Goal: Task Accomplishment & Management: Manage account settings

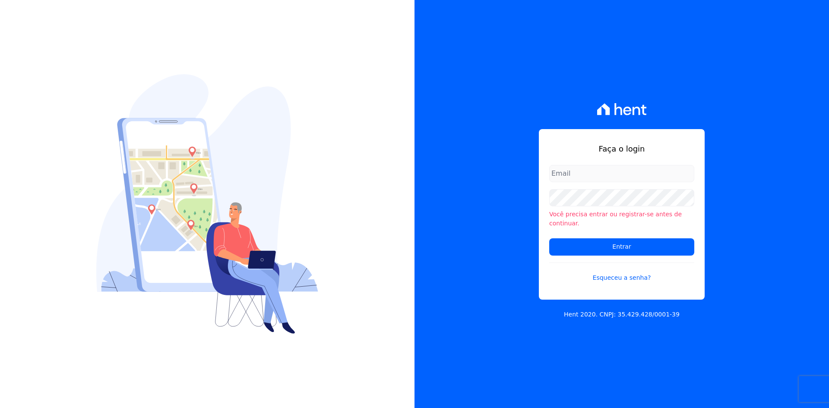
type input "[PERSON_NAME][EMAIL_ADDRESS][DOMAIN_NAME]"
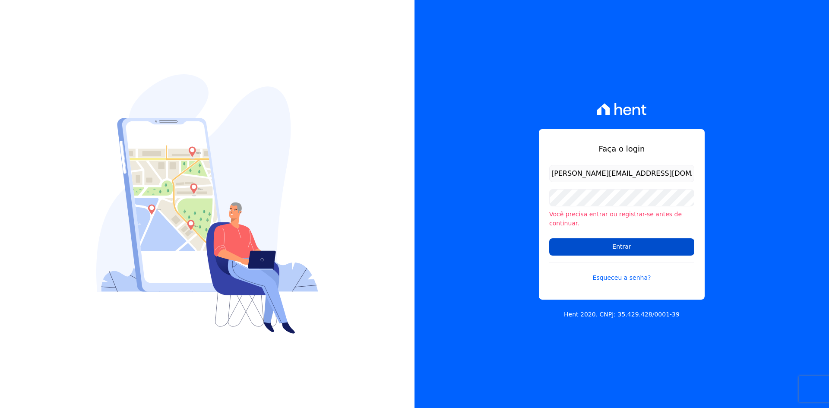
click at [615, 243] on input "Entrar" at bounding box center [621, 246] width 145 height 17
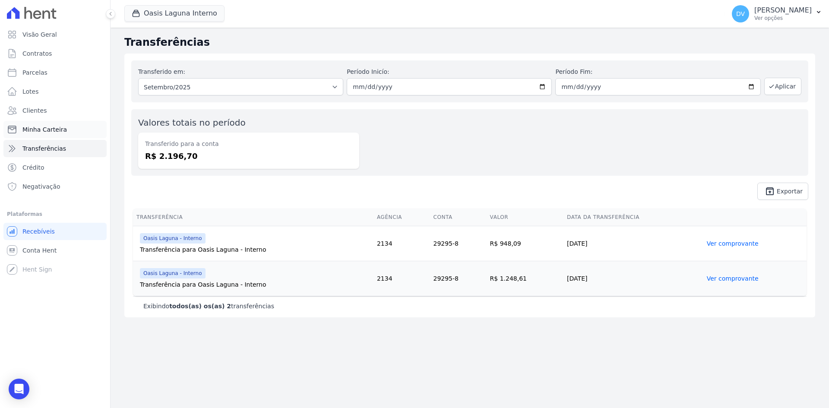
click at [48, 127] on span "Minha Carteira" at bounding box center [44, 129] width 44 height 9
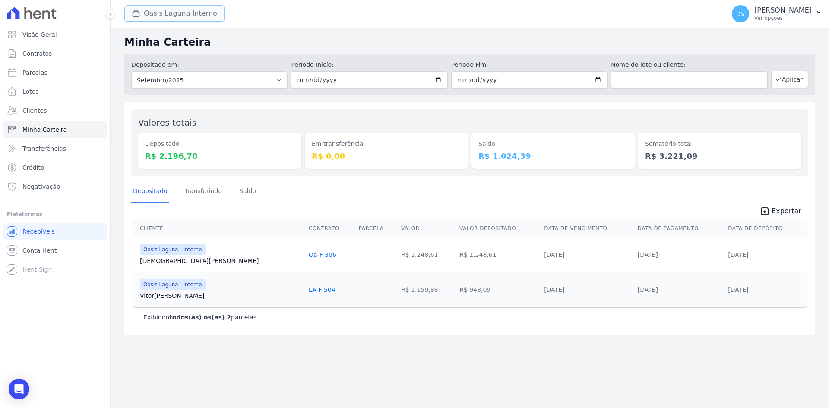
click at [173, 16] on button "Oasis Laguna Interno" at bounding box center [174, 13] width 100 height 16
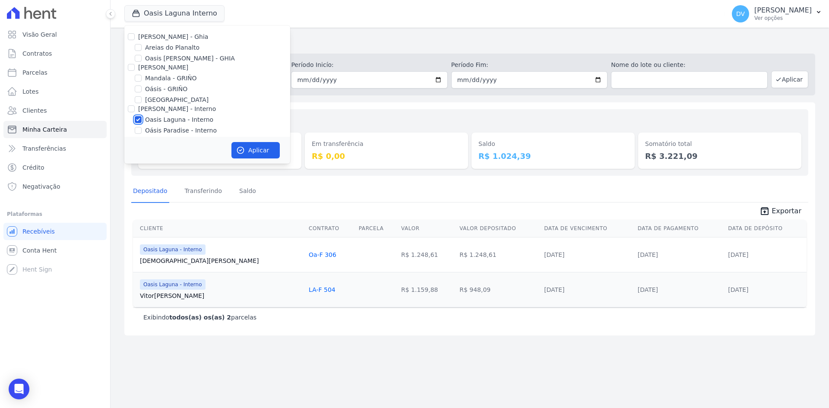
click at [139, 120] on input "Oasis Laguna - Interno" at bounding box center [138, 119] width 7 height 7
checkbox input "false"
click at [139, 97] on input "Parque do Planalto - Interno" at bounding box center [138, 98] width 7 height 7
checkbox input "true"
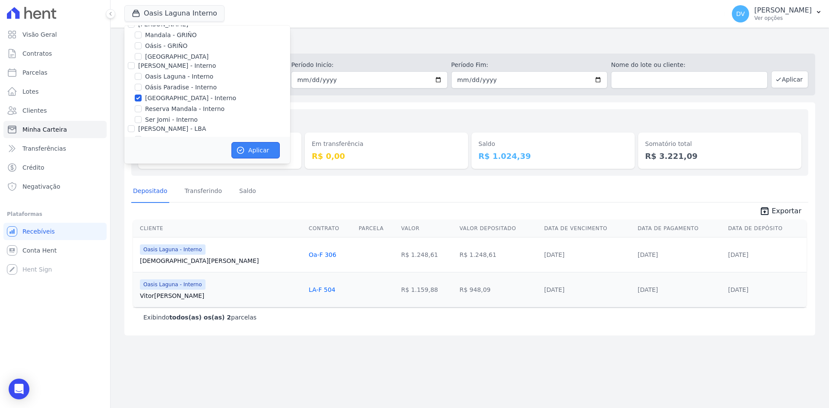
click at [263, 145] on button "Aplicar" at bounding box center [255, 150] width 48 height 16
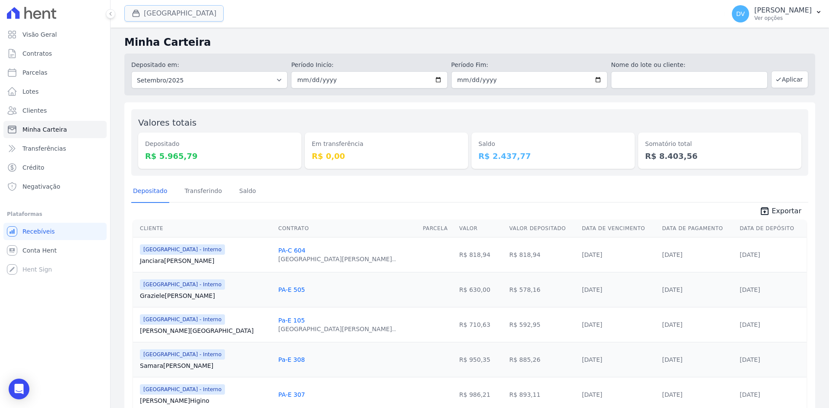
click at [169, 12] on button "Parque Do Planalto Interno" at bounding box center [173, 13] width 99 height 16
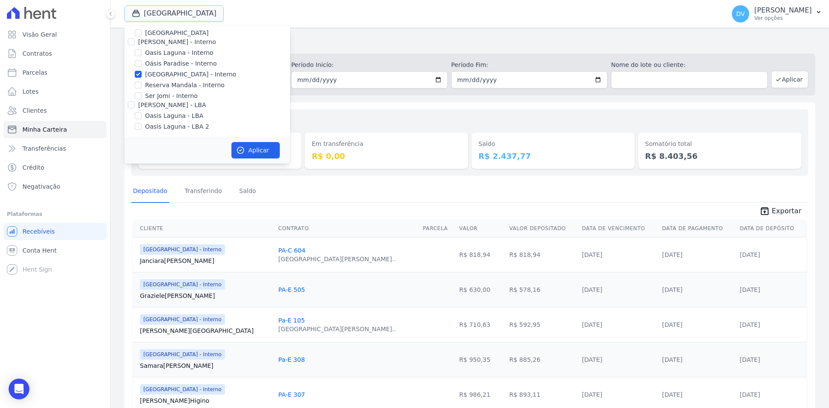
scroll to position [68, 0]
click at [137, 72] on input "Parque do Planalto - Interno" at bounding box center [138, 73] width 7 height 7
checkbox input "false"
click at [139, 85] on input "Reserva Mandala - Interno" at bounding box center [138, 83] width 7 height 7
checkbox input "true"
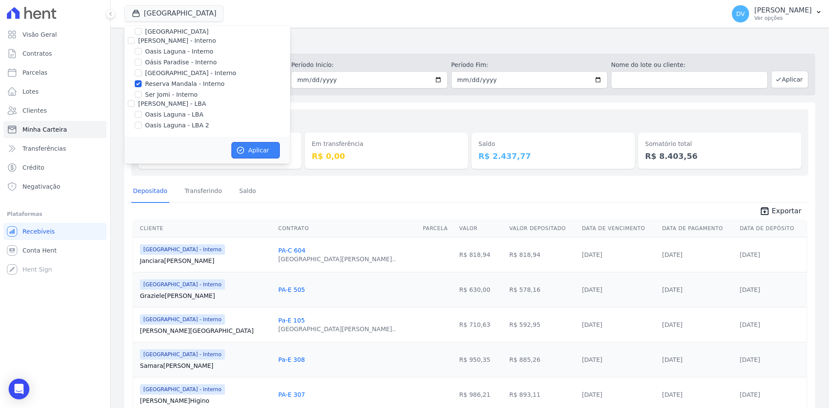
click at [245, 150] on button "Aplicar" at bounding box center [255, 150] width 48 height 16
